Goal: Task Accomplishment & Management: Manage account settings

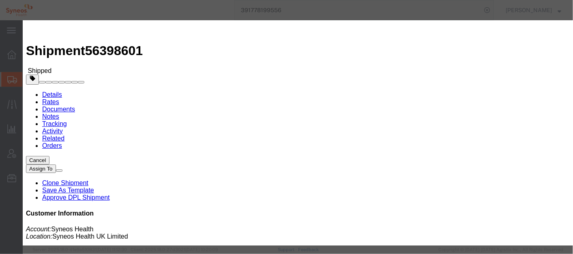
click icon "button"
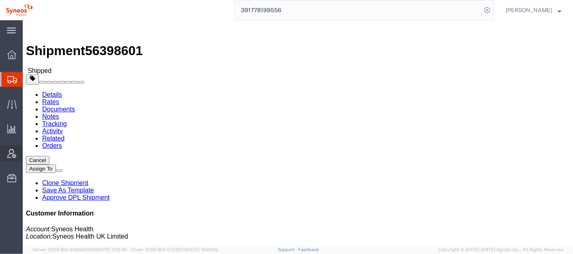
click at [28, 153] on span "Account Admin" at bounding box center [25, 154] width 6 height 16
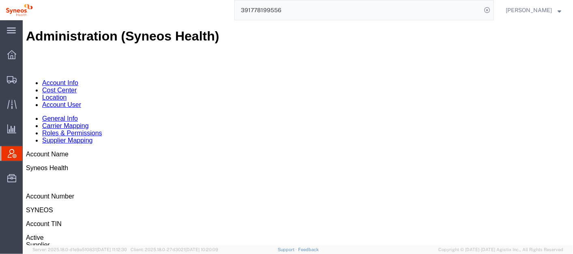
click at [81, 101] on link "Account User" at bounding box center [61, 104] width 39 height 7
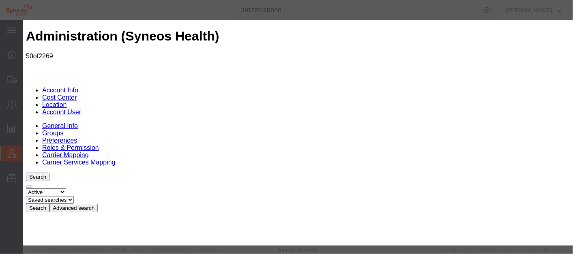
select select "DEPARTMENT"
type input "syneos"
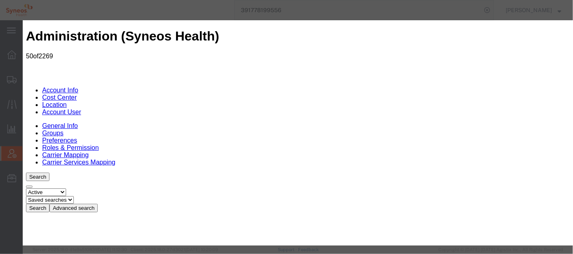
select select "{"locationId":"62757","street1":"1030 SYNC ST","street2":"","oneLineAddress":"1…"
type input "1030 SYNC ST"
type input "Morrisville"
select select "NC"
type input "27560"
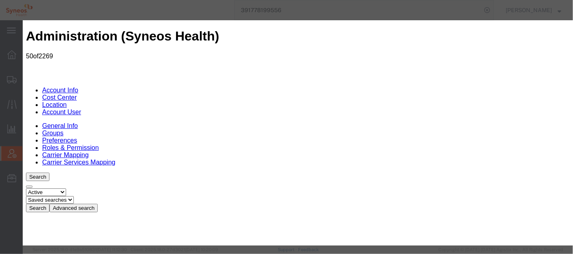
select select "DEPARTMENT"
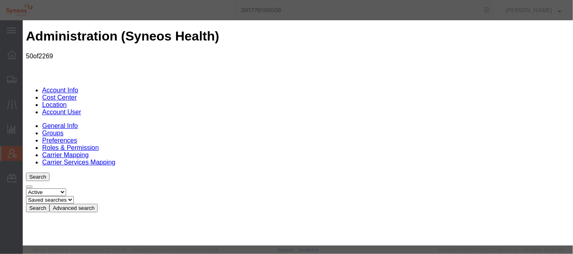
type input "morri"
select select "{"locationId":"62757","street1":"1030 SYNC ST","street2":"","oneLineAddress":"1…"
type input "1030 SYNC ST"
type input "Morrisville"
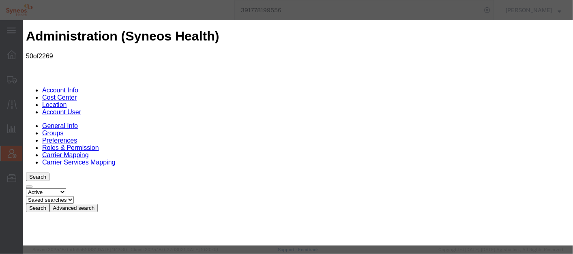
select select "NC"
type input "27560"
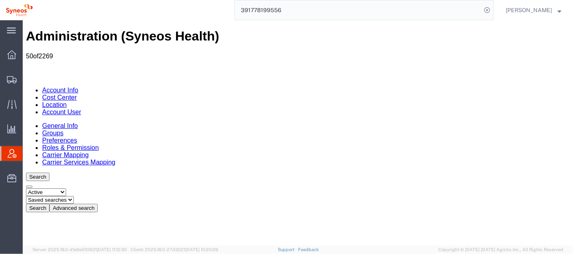
click at [97, 204] on button "Advanced search" at bounding box center [73, 208] width 48 height 9
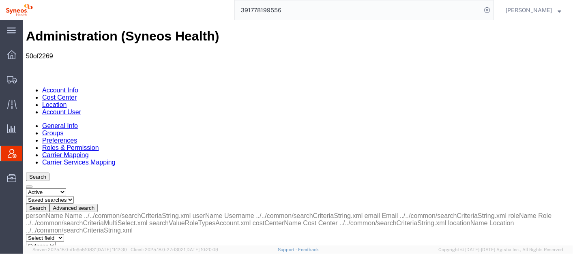
select select "email"
select select "is"
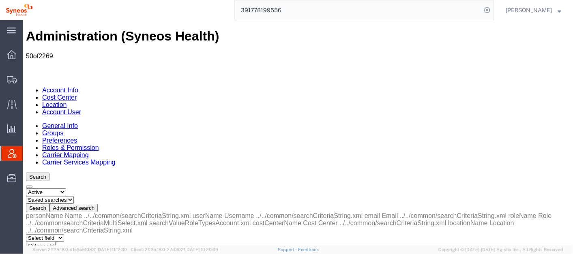
paste input "ahmed.gabale@syneoshealth.com"
type input "ahmed.gabale@syneoshealth.com"
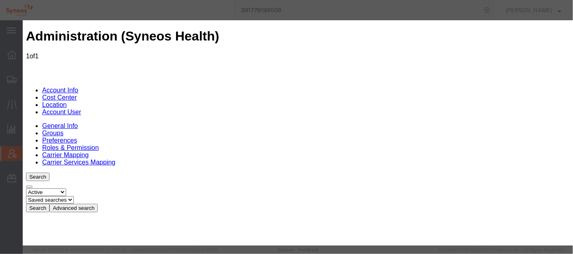
scroll to position [50, 0]
select select "COSTCENTER"
type input "8003"
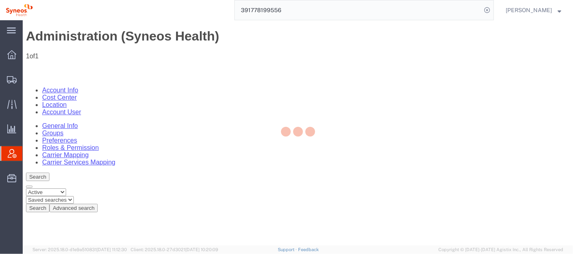
scroll to position [45, 0]
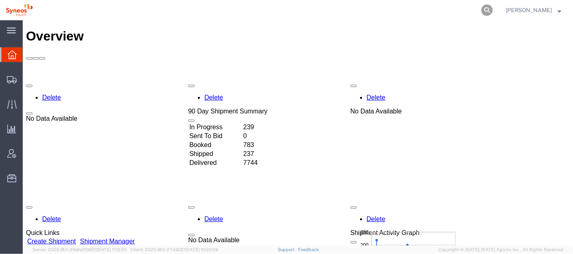
click at [493, 9] on icon at bounding box center [486, 9] width 11 height 11
paste input "392526767892"
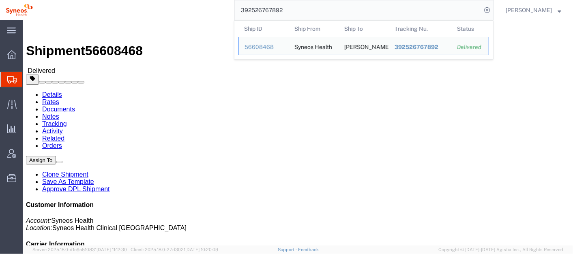
click at [311, 11] on input "392526767892" at bounding box center [358, 9] width 247 height 19
paste input "18803359"
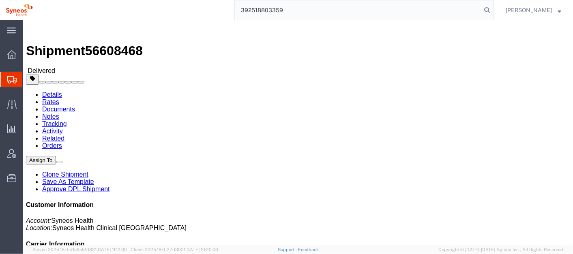
type input "392518803359"
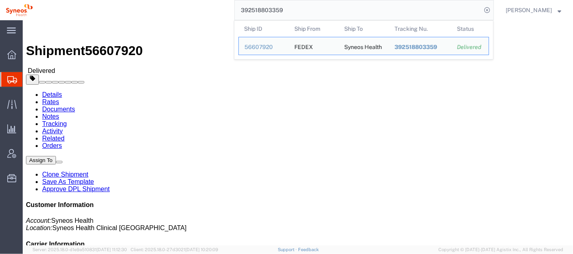
click div "Leg 1 - Small Parcel"
